Goal: Navigation & Orientation: Understand site structure

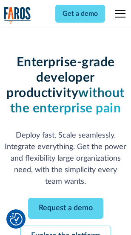
scroll to position [90, 0]
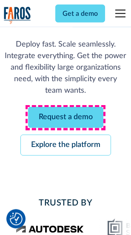
click at [66, 118] on link "Request a demo" at bounding box center [66, 117] width 76 height 21
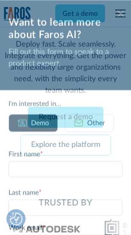
scroll to position [0, 0]
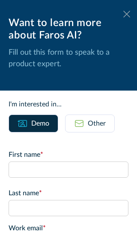
click at [123, 14] on icon at bounding box center [126, 14] width 7 height 6
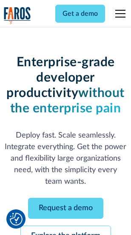
scroll to position [118, 0]
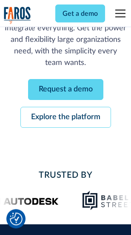
click at [66, 118] on link "Explore the platform" at bounding box center [65, 117] width 91 height 21
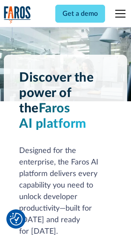
scroll to position [6502, 0]
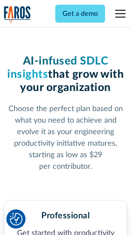
scroll to position [1353, 0]
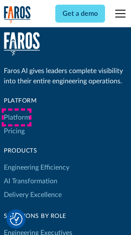
click at [17, 117] on link "Platform" at bounding box center [17, 118] width 26 height 14
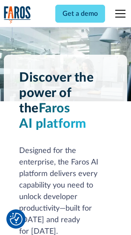
scroll to position [6776, 0]
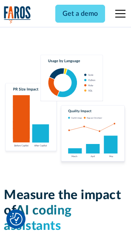
scroll to position [5329, 0]
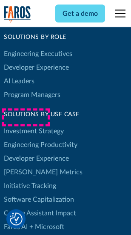
click at [26, 165] on link "[PERSON_NAME] Metrics" at bounding box center [43, 172] width 79 height 14
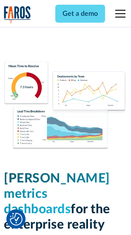
scroll to position [3779, 0]
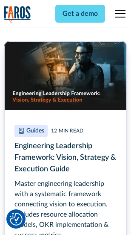
scroll to position [3908, 0]
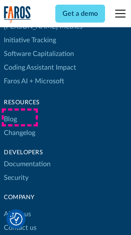
click at [20, 126] on link "Changelog" at bounding box center [20, 133] width 32 height 14
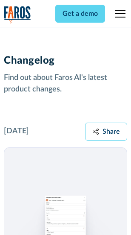
scroll to position [10467, 0]
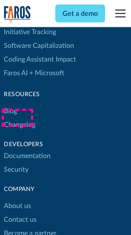
click at [17, 199] on link "About us" at bounding box center [17, 206] width 27 height 14
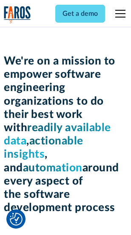
scroll to position [2952, 0]
